Goal: Task Accomplishment & Management: Manage account settings

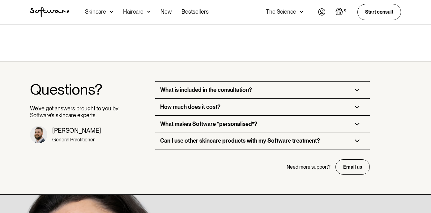
scroll to position [1778, 0]
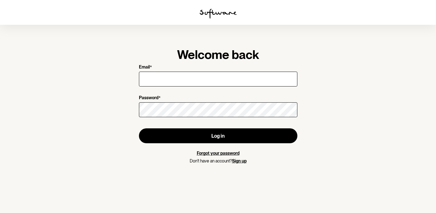
click at [235, 77] on input "Email *" at bounding box center [218, 78] width 158 height 15
type input "[EMAIL_ADDRESS][DOMAIN_NAME]"
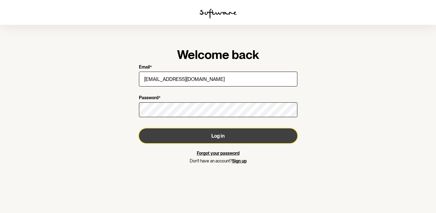
click at [210, 138] on button "Log in" at bounding box center [218, 135] width 158 height 15
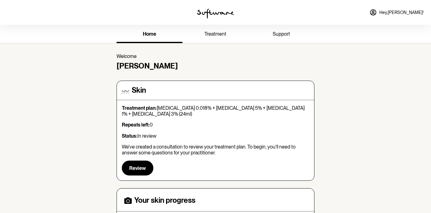
click at [220, 37] on link "treatment" at bounding box center [216, 34] width 66 height 17
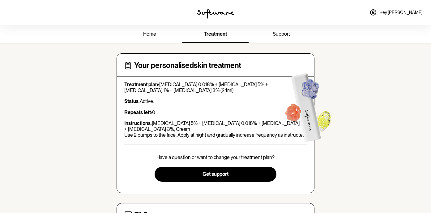
click at [287, 37] on span "support" at bounding box center [281, 34] width 17 height 6
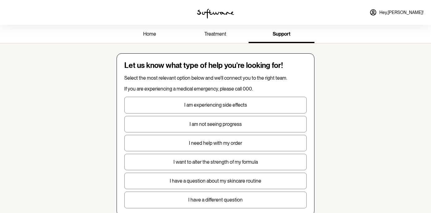
click at [397, 13] on link "Hey, [PERSON_NAME] !" at bounding box center [397, 12] width 62 height 15
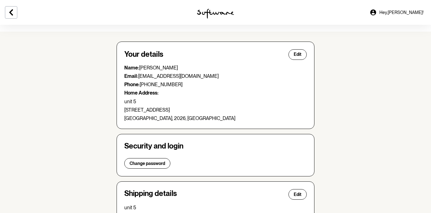
scroll to position [13, 0]
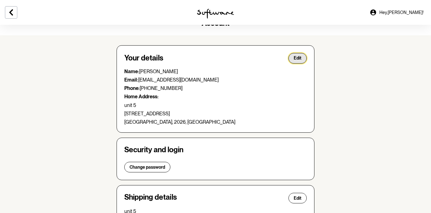
click at [299, 59] on span "Edit" at bounding box center [298, 57] width 8 height 5
select select "[GEOGRAPHIC_DATA]"
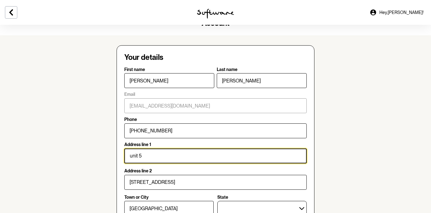
drag, startPoint x: 206, startPoint y: 152, endPoint x: 164, endPoint y: 133, distance: 46.6
click at [164, 133] on form "First name [PERSON_NAME] Last name [PERSON_NAME] Email [EMAIL_ADDRESS][DOMAIN_N…" at bounding box center [215, 177] width 183 height 221
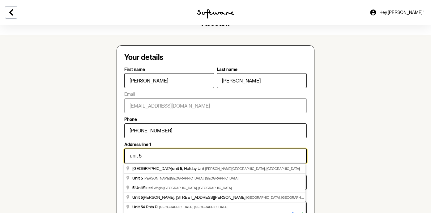
drag, startPoint x: 155, startPoint y: 157, endPoint x: 132, endPoint y: 152, distance: 23.7
click at [132, 152] on input "unit 5" at bounding box center [215, 155] width 183 height 15
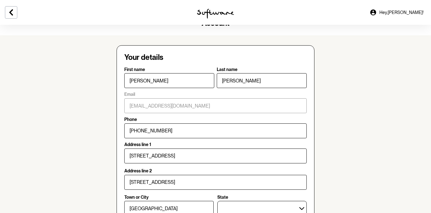
type input "[STREET_ADDRESS]"
type input "Mermaid Waters"
select select "QLD"
type input "4218"
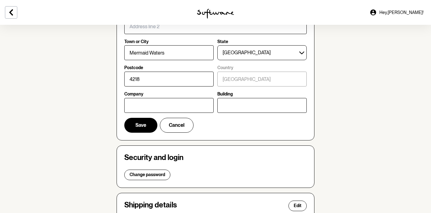
scroll to position [171, 0]
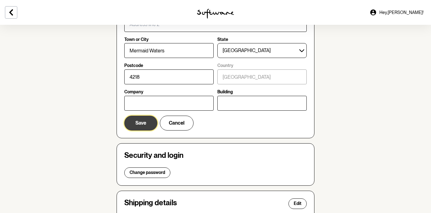
click at [147, 120] on button "Save" at bounding box center [140, 122] width 33 height 15
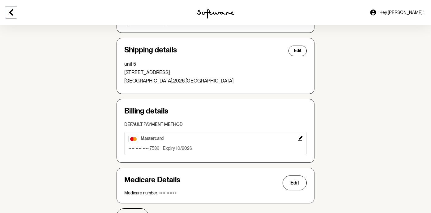
scroll to position [152, 0]
click at [299, 51] on span "Edit" at bounding box center [298, 50] width 8 height 5
select select "[GEOGRAPHIC_DATA]"
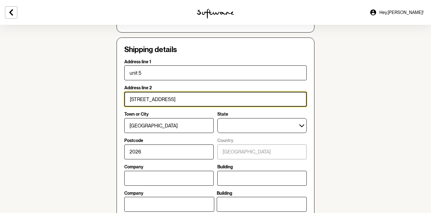
click at [219, 99] on input "[STREET_ADDRESS]" at bounding box center [215, 99] width 183 height 15
type input "[STREET_ADDRESS]"
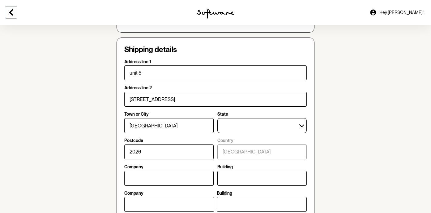
click at [196, 138] on label "Postcode" at bounding box center [167, 140] width 86 height 5
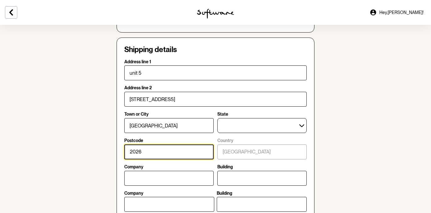
click at [196, 144] on input "2026" at bounding box center [168, 151] width 89 height 15
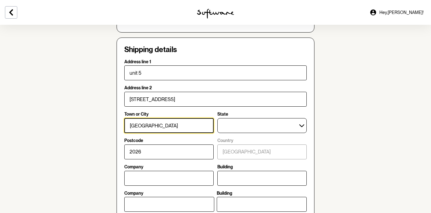
click at [189, 124] on input "[GEOGRAPHIC_DATA]" at bounding box center [168, 125] width 89 height 15
drag, startPoint x: 189, startPoint y: 124, endPoint x: 167, endPoint y: 107, distance: 28.1
click at [167, 111] on div "Address line [STREET_ADDRESS][GEOGRAPHIC_DATA] or City [GEOGRAPHIC_DATA] [GEOGR…" at bounding box center [215, 135] width 183 height 101
type input "Mermaid Waters"
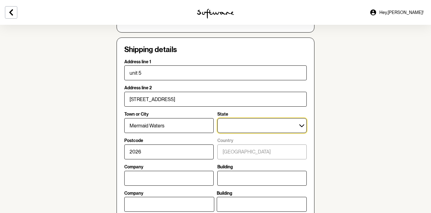
select select "QLD"
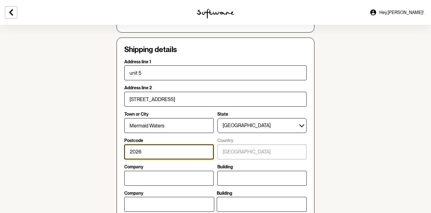
drag, startPoint x: 170, startPoint y: 153, endPoint x: 143, endPoint y: 144, distance: 28.9
click at [143, 144] on input "2026" at bounding box center [168, 151] width 89 height 15
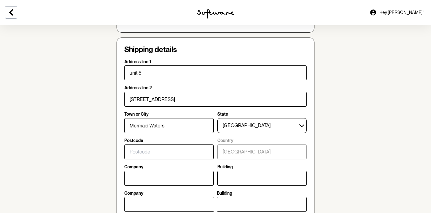
click at [368, 148] on section "Account Your details Edit Name: [PERSON_NAME] Email: [EMAIL_ADDRESS][DOMAIN_NAM…" at bounding box center [215, 126] width 431 height 506
click at [192, 123] on input "Mermaid Waters" at bounding box center [168, 125] width 89 height 15
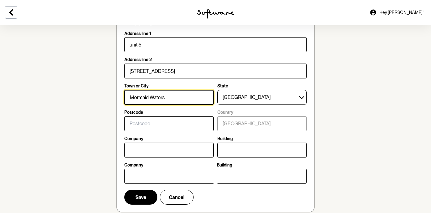
scroll to position [182, 0]
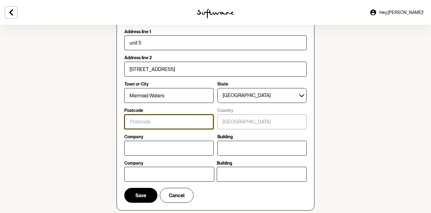
click at [205, 121] on div at bounding box center [168, 121] width 89 height 17
type input "4218"
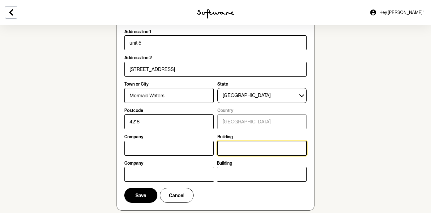
type input "25"
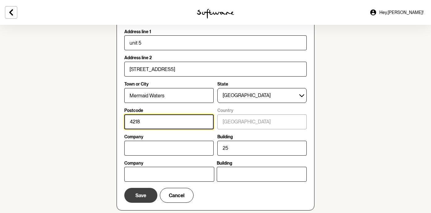
type input "4218"
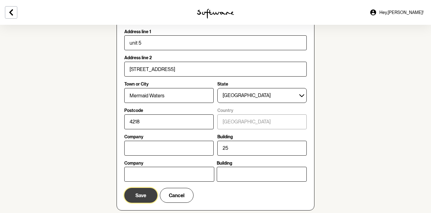
click at [147, 196] on button "Save" at bounding box center [140, 194] width 33 height 15
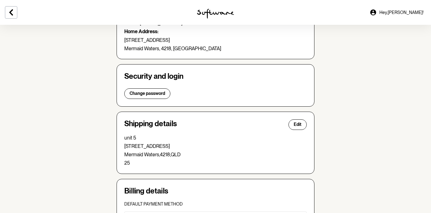
scroll to position [82, 0]
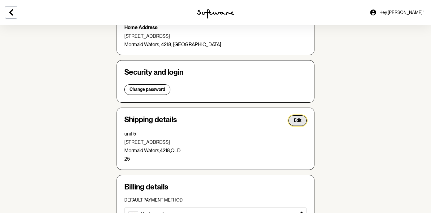
click at [305, 120] on button "Edit" at bounding box center [298, 120] width 18 height 11
select select "QLD"
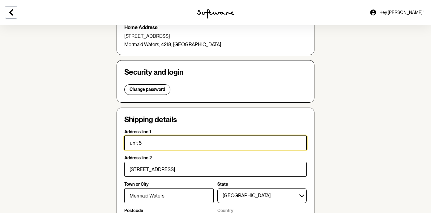
drag, startPoint x: 176, startPoint y: 147, endPoint x: 153, endPoint y: 122, distance: 33.9
click at [153, 123] on div "Shipping details Address line 1 unit 5 Address line [STREET_ADDRESS] or City [G…" at bounding box center [216, 208] width 198 height 203
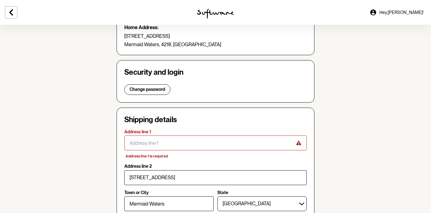
click at [345, 147] on section "Account Your details Edit Name: [PERSON_NAME] Email: [EMAIL_ADDRESS][DOMAIN_NAM…" at bounding box center [215, 199] width 431 height 515
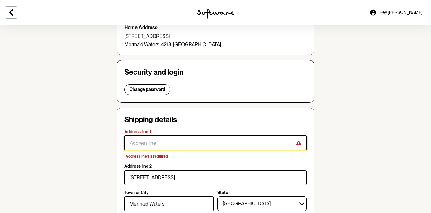
click at [222, 140] on input "Address line 1" at bounding box center [215, 142] width 183 height 15
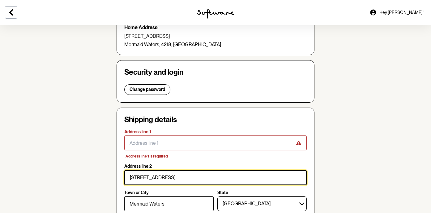
drag, startPoint x: 191, startPoint y: 175, endPoint x: 149, endPoint y: 159, distance: 44.6
click at [149, 159] on div "Address line 1 Address line 1 is required Address line [STREET_ADDRESS] or City…" at bounding box center [215, 197] width 183 height 136
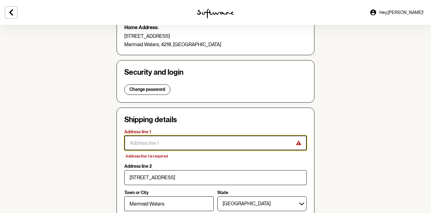
click at [156, 140] on input "Address line 1" at bounding box center [215, 142] width 183 height 15
paste input "[STREET_ADDRESS]"
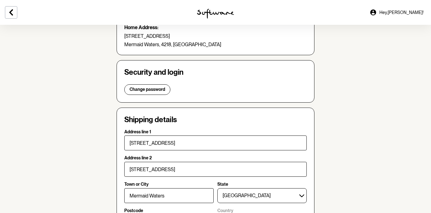
type input "[STREET_ADDRESS]"
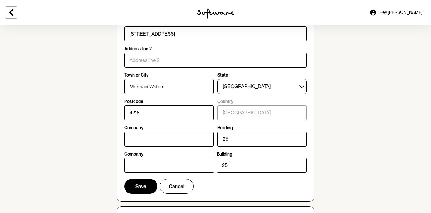
scroll to position [329, 0]
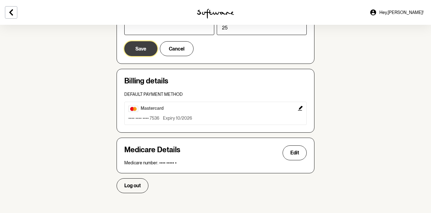
click at [142, 51] on span "Save" at bounding box center [141, 49] width 11 height 6
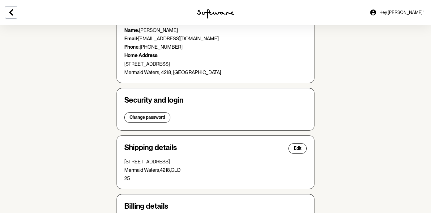
scroll to position [0, 0]
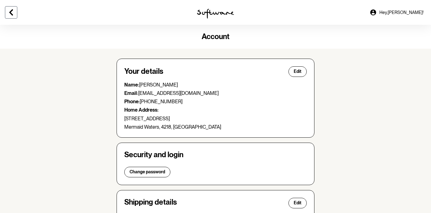
click at [11, 14] on icon at bounding box center [11, 12] width 4 height 6
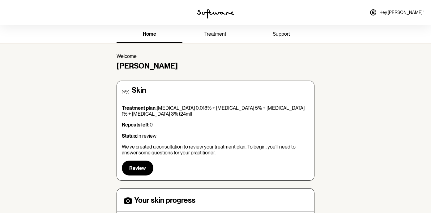
click at [221, 33] on span "treatment" at bounding box center [216, 34] width 22 height 6
